Goal: Task Accomplishment & Management: Use online tool/utility

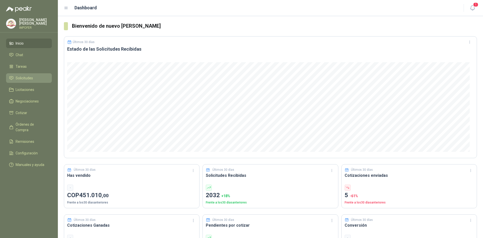
click at [27, 78] on span "Solicitudes" at bounding box center [24, 78] width 17 height 6
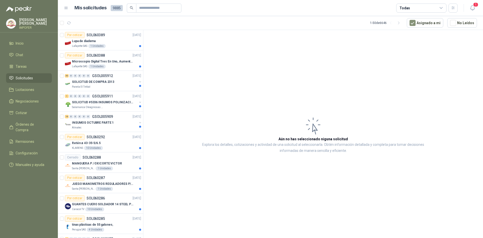
click at [428, 9] on div "Todas" at bounding box center [421, 8] width 50 height 9
click at [451, 9] on icon "button" at bounding box center [453, 8] width 4 height 4
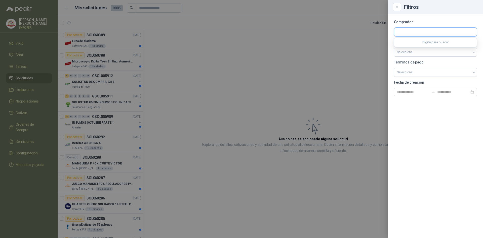
click at [412, 31] on input "text" at bounding box center [435, 32] width 82 height 9
type input "*****"
click at [427, 46] on p "NIT : 900211167" at bounding box center [421, 45] width 32 height 3
click at [396, 8] on icon "Close" at bounding box center [397, 7] width 4 height 4
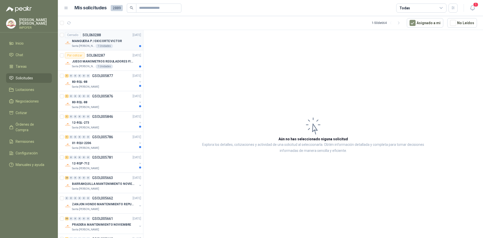
click at [81, 45] on p "Santa [PERSON_NAME]" at bounding box center [83, 46] width 23 height 4
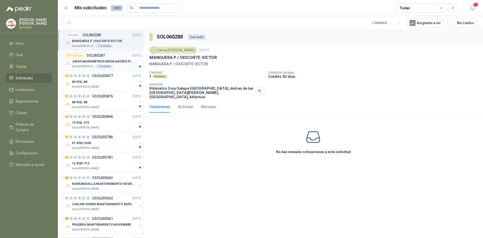
click at [115, 56] on div "Por cotizar SOL060287 [DATE]" at bounding box center [103, 55] width 76 height 6
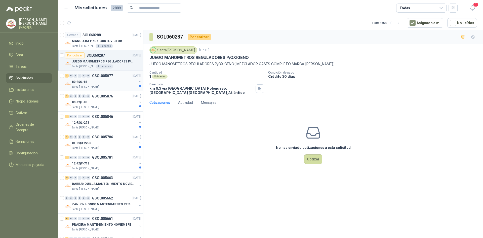
click at [110, 84] on div "80-RQL-88" at bounding box center [104, 82] width 65 height 6
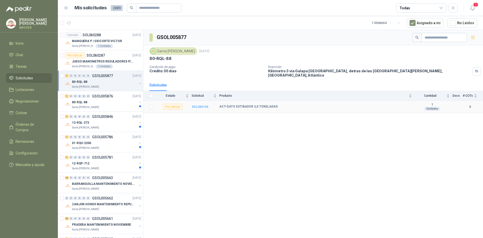
click at [198, 105] on b "SOL060104" at bounding box center [200, 107] width 17 height 4
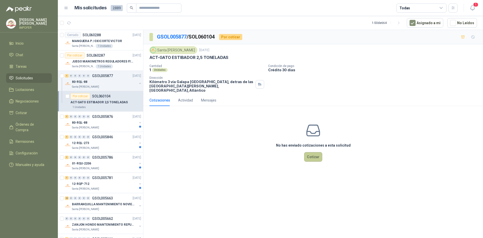
click at [319, 153] on button "Cotizar" at bounding box center [313, 157] width 18 height 10
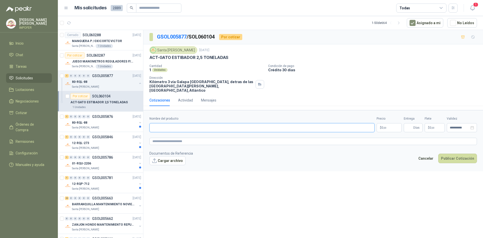
click at [178, 123] on input "Nombre del producto" at bounding box center [261, 127] width 225 height 9
paste input "**********"
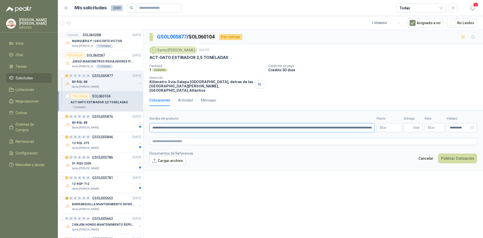
scroll to position [0, 7]
type input "**********"
click at [389, 125] on p "$ 0 ,00" at bounding box center [388, 127] width 25 height 9
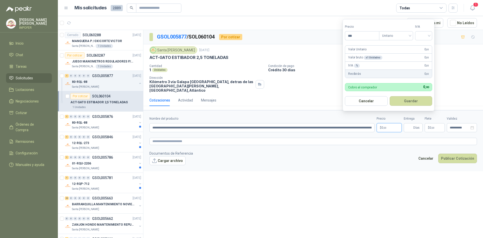
drag, startPoint x: 359, startPoint y: 34, endPoint x: 336, endPoint y: 36, distance: 23.7
click at [336, 36] on body "[PERSON_NAME] IMPOFER Inicio Chat Tareas Solicitudes Licitaciones Negociaciones…" at bounding box center [241, 119] width 483 height 238
click at [409, 35] on span "Unitario" at bounding box center [396, 36] width 28 height 8
type input "**********"
click at [410, 35] on span "Unitario" at bounding box center [396, 36] width 28 height 8
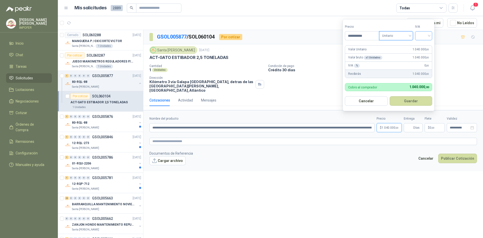
click at [425, 37] on input "search" at bounding box center [423, 35] width 11 height 8
click at [426, 46] on div "19%" at bounding box center [424, 46] width 9 height 6
click at [415, 102] on button "Guardar" at bounding box center [411, 101] width 43 height 10
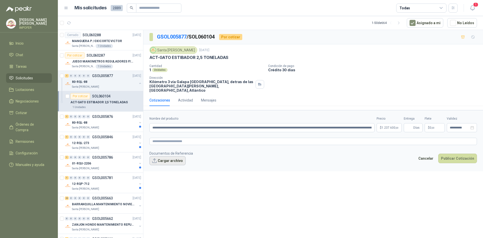
click at [163, 156] on button "Cargar archivo" at bounding box center [167, 160] width 36 height 9
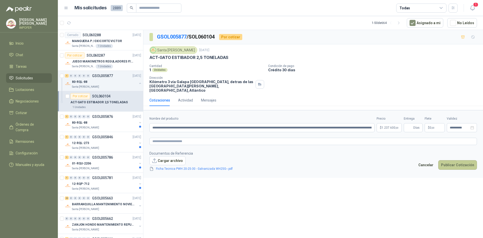
click at [462, 160] on button "Publicar Cotización" at bounding box center [457, 165] width 39 height 10
click at [229, 124] on input "**********" at bounding box center [261, 127] width 225 height 9
drag, startPoint x: 217, startPoint y: 124, endPoint x: 482, endPoint y: 74, distance: 269.6
click at [482, 74] on div "**********" at bounding box center [312, 134] width 339 height 209
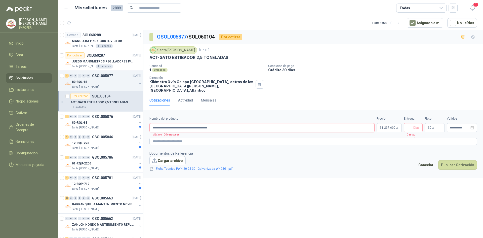
scroll to position [0, 0]
type input "**********"
click at [402, 174] on div "**********" at bounding box center [312, 134] width 339 height 209
click at [456, 160] on button "Publicar Cotización" at bounding box center [457, 165] width 39 height 10
click at [405, 123] on span "Días" at bounding box center [412, 127] width 19 height 9
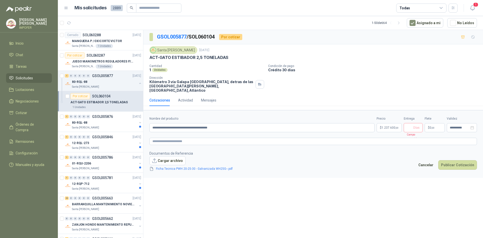
click at [409, 123] on input "Entrega" at bounding box center [409, 127] width 6 height 9
type input "*"
click at [453, 161] on button "Publicar Cotización" at bounding box center [457, 165] width 39 height 10
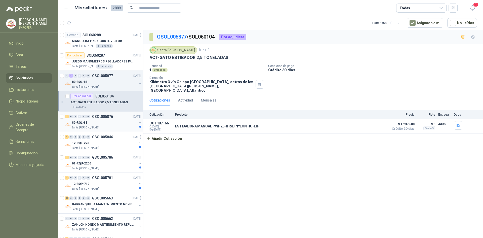
click at [90, 126] on p "Santa [PERSON_NAME]" at bounding box center [85, 127] width 27 height 4
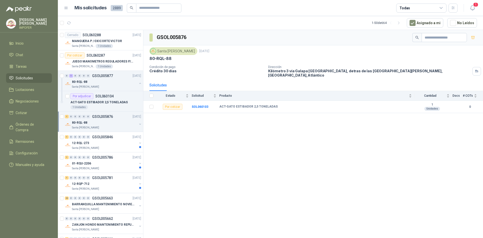
click at [90, 124] on div "80-RQL-88" at bounding box center [104, 122] width 65 height 6
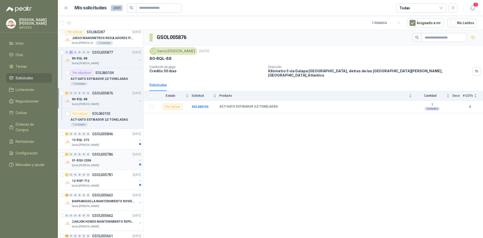
scroll to position [75, 0]
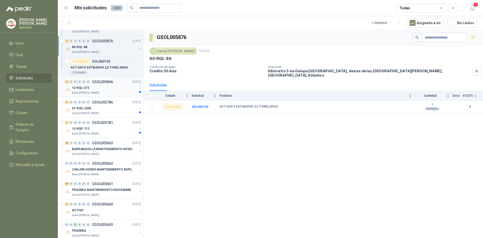
click at [105, 91] on div "Santa [PERSON_NAME]" at bounding box center [104, 93] width 65 height 4
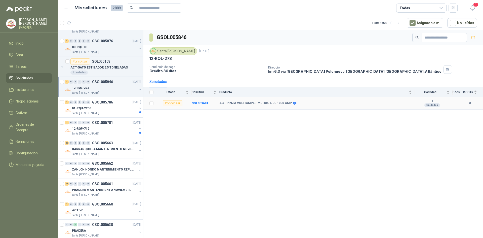
click at [237, 105] on b "ACT-PINZA VOLTIAMPERIMETRICA DE 1000 AMP" at bounding box center [255, 103] width 72 height 4
click at [203, 102] on b "SOL059691" at bounding box center [200, 103] width 17 height 4
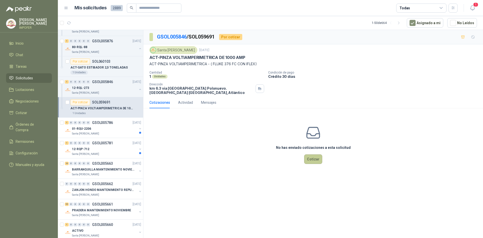
click at [312, 159] on button "Cotizar" at bounding box center [313, 159] width 18 height 10
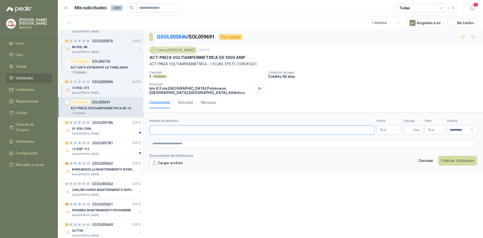
click at [226, 129] on input "Nombre del producto" at bounding box center [261, 129] width 225 height 9
paste input "**********"
type input "**********"
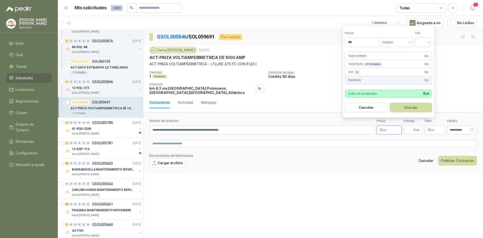
click at [389, 128] on p "$ 0 ,00" at bounding box center [388, 129] width 25 height 9
click at [368, 42] on input "***" at bounding box center [362, 42] width 34 height 9
type input "*********"
click at [428, 41] on input "search" at bounding box center [423, 42] width 11 height 8
click at [429, 51] on div "19%" at bounding box center [424, 53] width 9 height 6
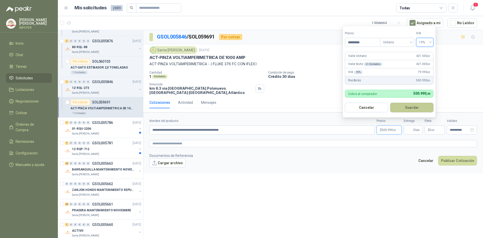
click at [418, 109] on button "Guardar" at bounding box center [411, 108] width 43 height 10
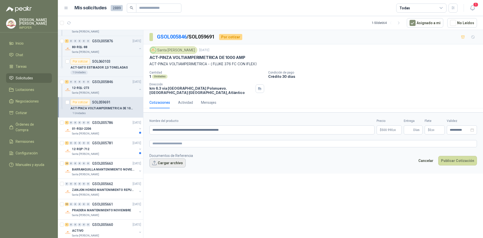
click at [168, 164] on button "Cargar archivo" at bounding box center [167, 162] width 36 height 9
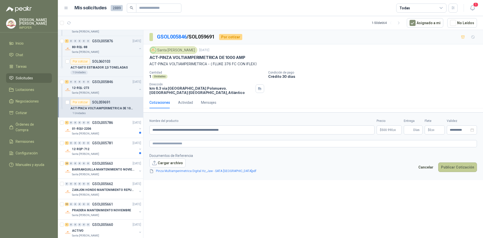
click at [463, 167] on button "Publicar Cotización" at bounding box center [457, 167] width 39 height 10
click at [414, 132] on span "Días" at bounding box center [416, 129] width 6 height 9
type input "*"
click at [458, 164] on button "Publicar Cotización" at bounding box center [457, 167] width 39 height 10
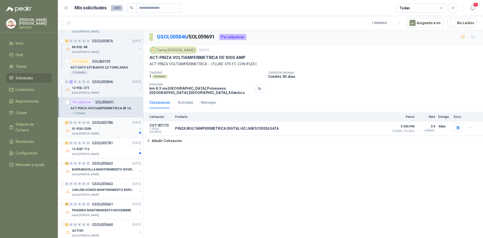
click at [97, 127] on div "01-RQU-2206" at bounding box center [104, 128] width 65 height 6
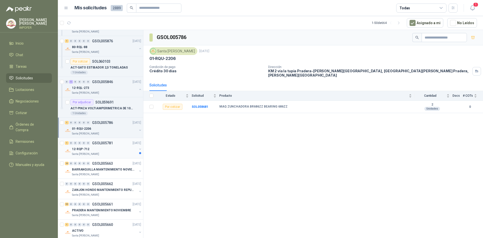
click at [109, 148] on div "12-RQP-712" at bounding box center [104, 149] width 65 height 6
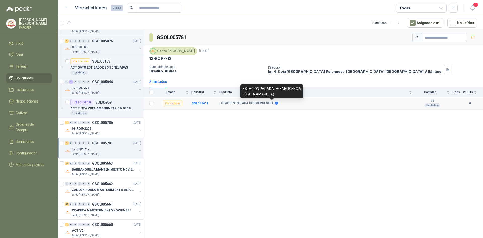
click at [275, 104] on icon at bounding box center [276, 103] width 3 height 3
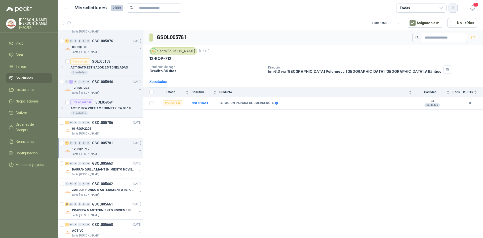
click at [454, 5] on button "button" at bounding box center [452, 8] width 9 height 9
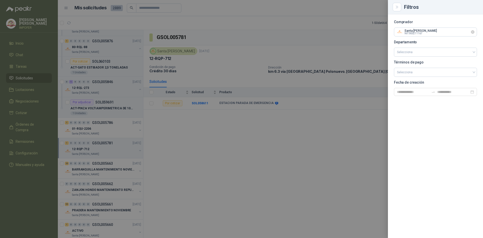
click at [474, 31] on icon "Limpiar" at bounding box center [472, 32] width 4 height 4
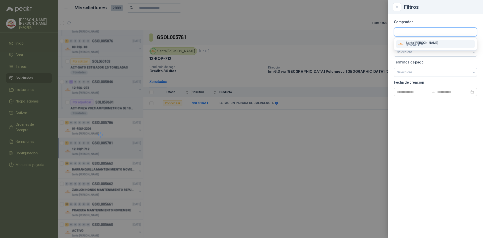
click at [430, 32] on input "text" at bounding box center [435, 32] width 82 height 9
type input "******"
click at [425, 46] on span "Industrias Patojito SAS -" at bounding box center [418, 45] width 26 height 3
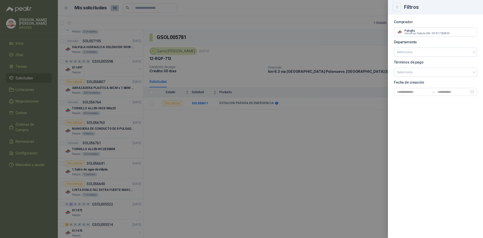
click at [395, 9] on icon "Close" at bounding box center [397, 7] width 4 height 4
